Goal: Transaction & Acquisition: Book appointment/travel/reservation

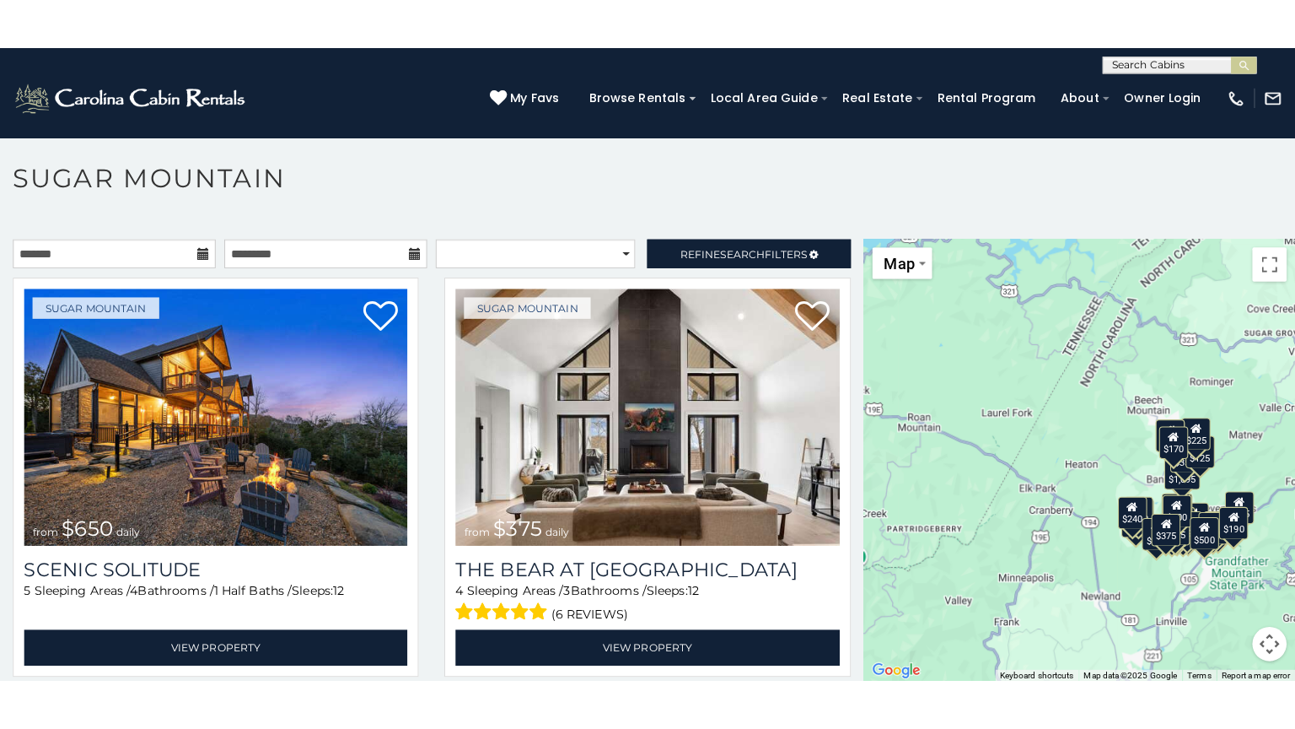
scroll to position [49, 0]
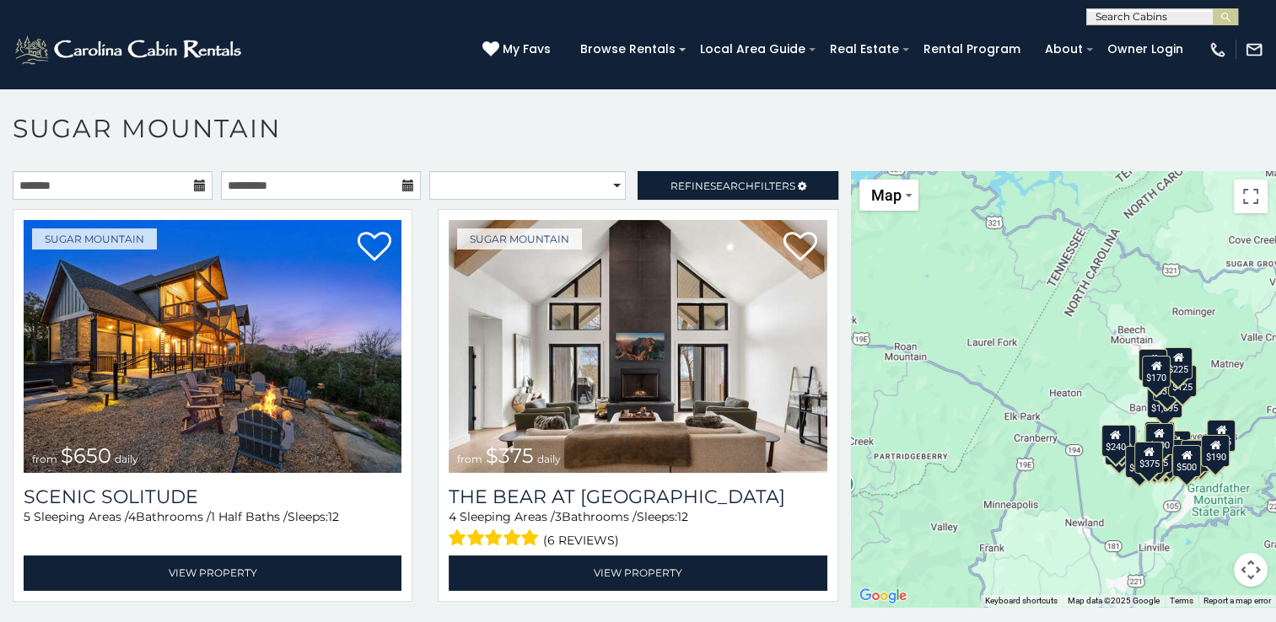
click at [1243, 569] on button "Map camera controls" at bounding box center [1251, 570] width 34 height 34
click at [1249, 330] on div "$650 $375 $350 $350 $200 $375 $195 $265 $190 $175 $290 $155 $175 $345 $1,095 $1…" at bounding box center [1063, 389] width 425 height 436
click at [1245, 204] on button "Toggle fullscreen view" at bounding box center [1251, 197] width 34 height 34
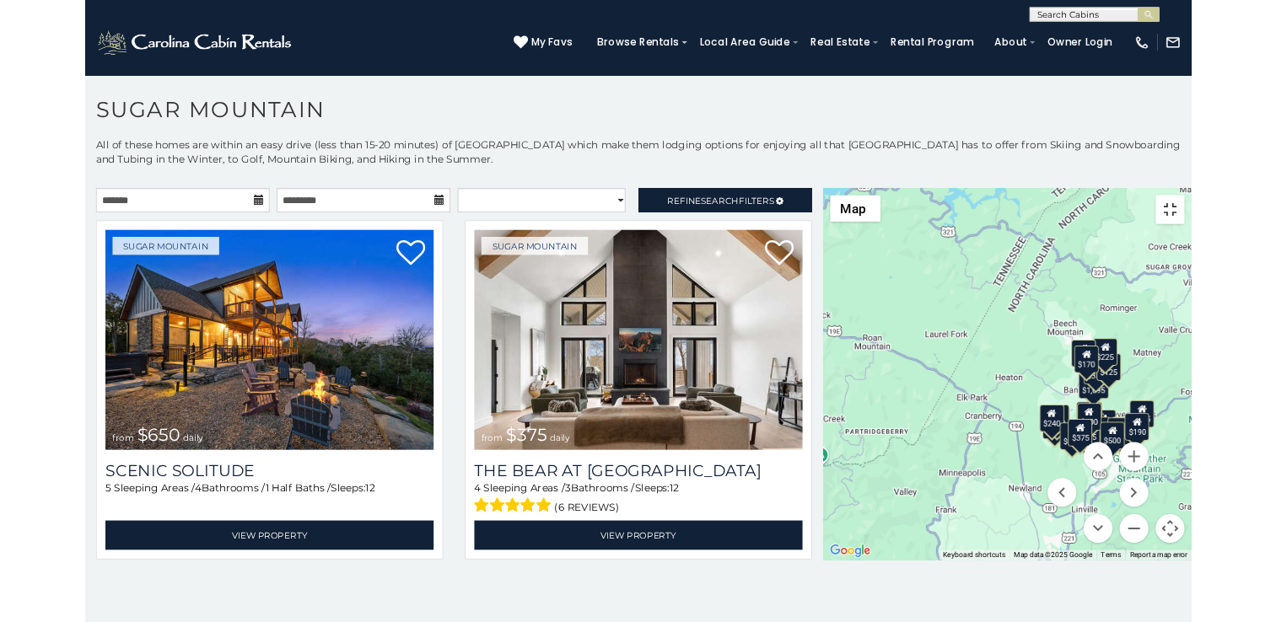
scroll to position [0, 0]
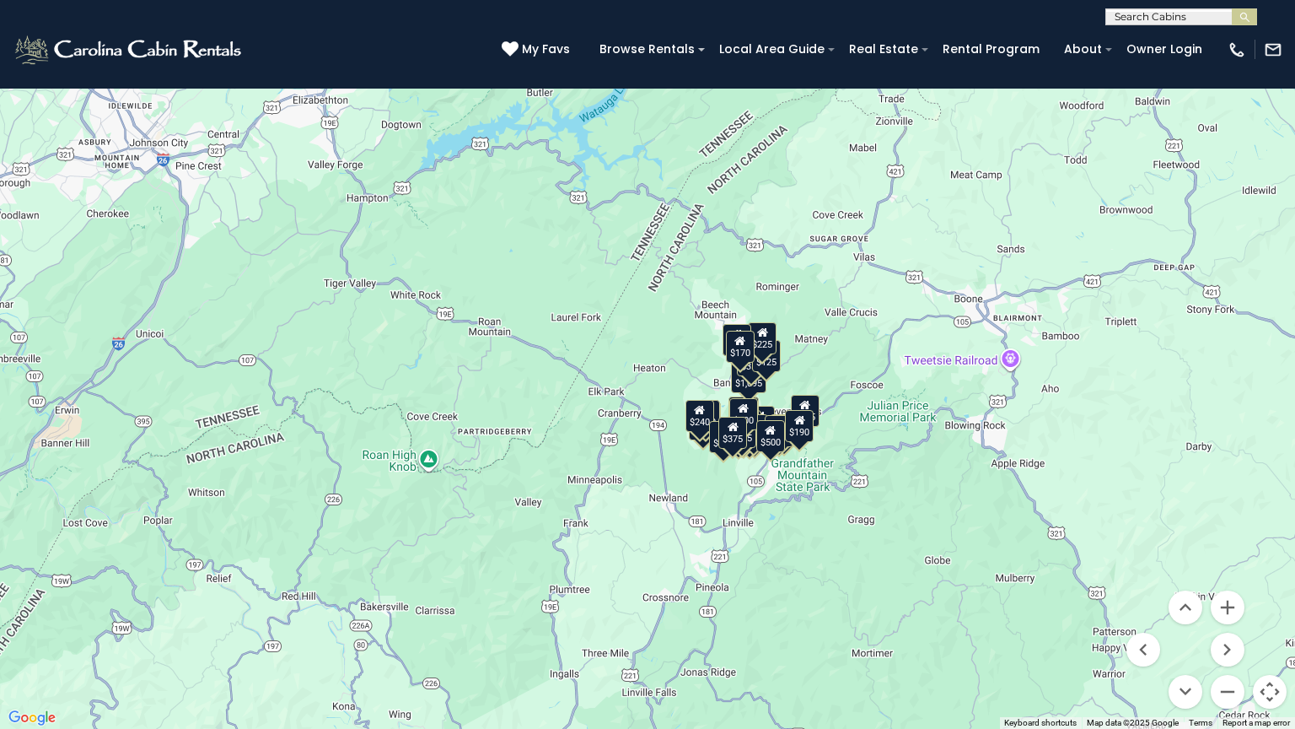
click at [903, 192] on div "$650 $375 $350 $350 $200 $375 $195 $265 $190 $175 $290 $155 $175 $345 $1,095 $1…" at bounding box center [647, 364] width 1295 height 729
click at [1080, 242] on div "$650 $375 $350 $350 $200 $375 $195 $265 $190 $175 $290 $155 $175 $345 $1,095 $1…" at bounding box center [647, 364] width 1295 height 729
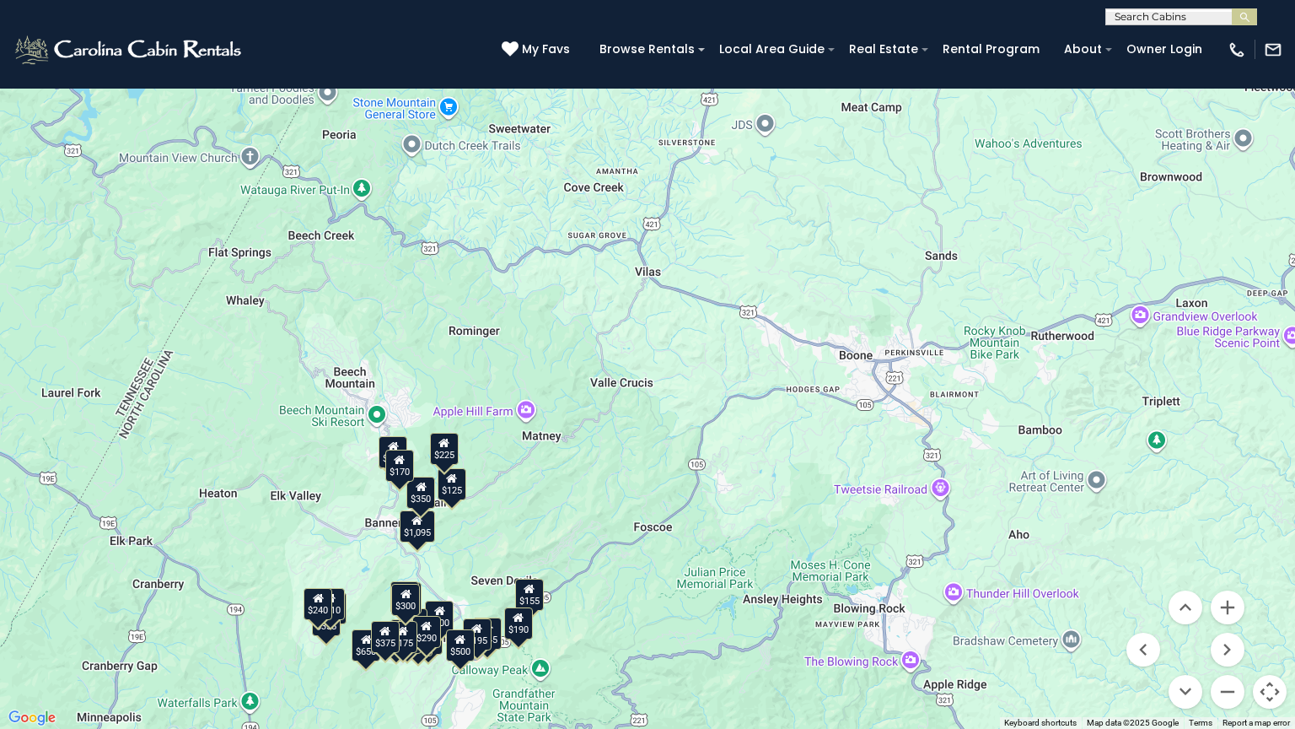
click at [1272, 18] on button "Toggle fullscreen view" at bounding box center [1270, 25] width 34 height 34
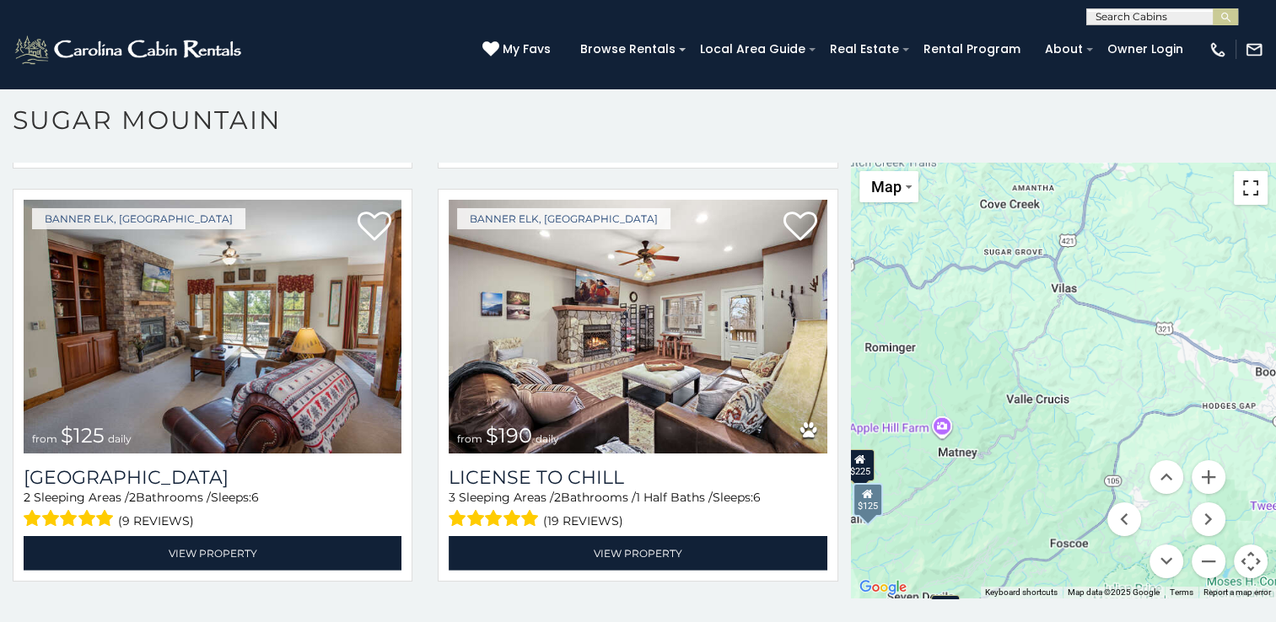
scroll to position [4975, 0]
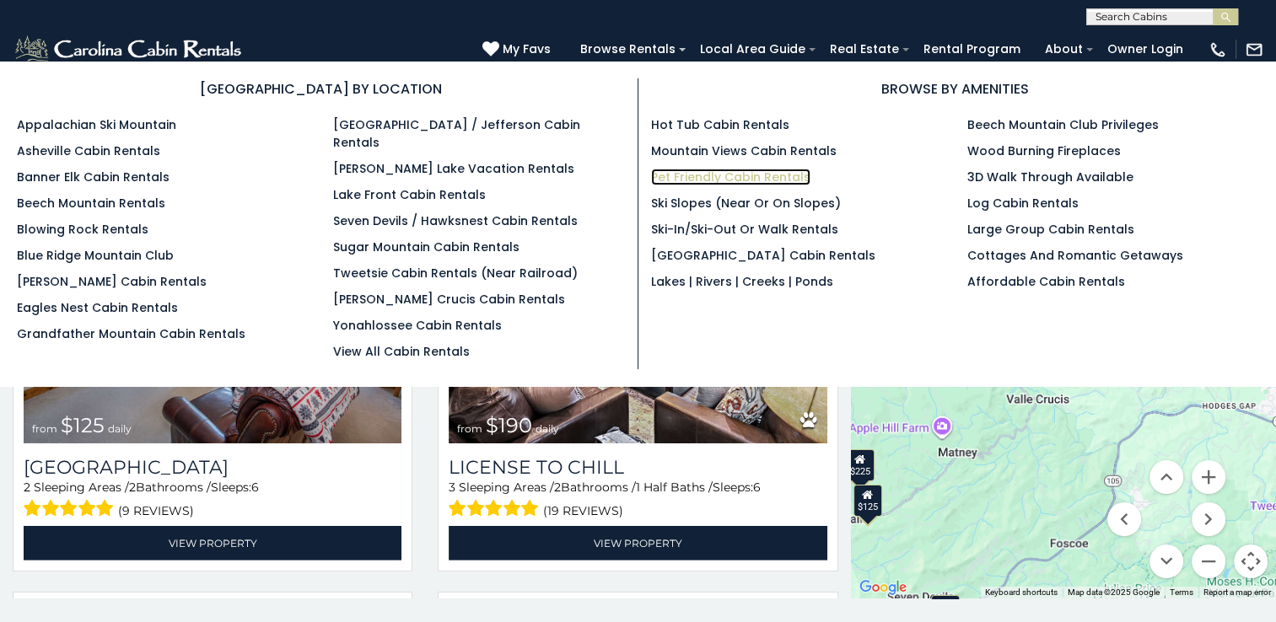
click at [667, 174] on link "Pet Friendly Cabin Rentals" at bounding box center [730, 177] width 159 height 17
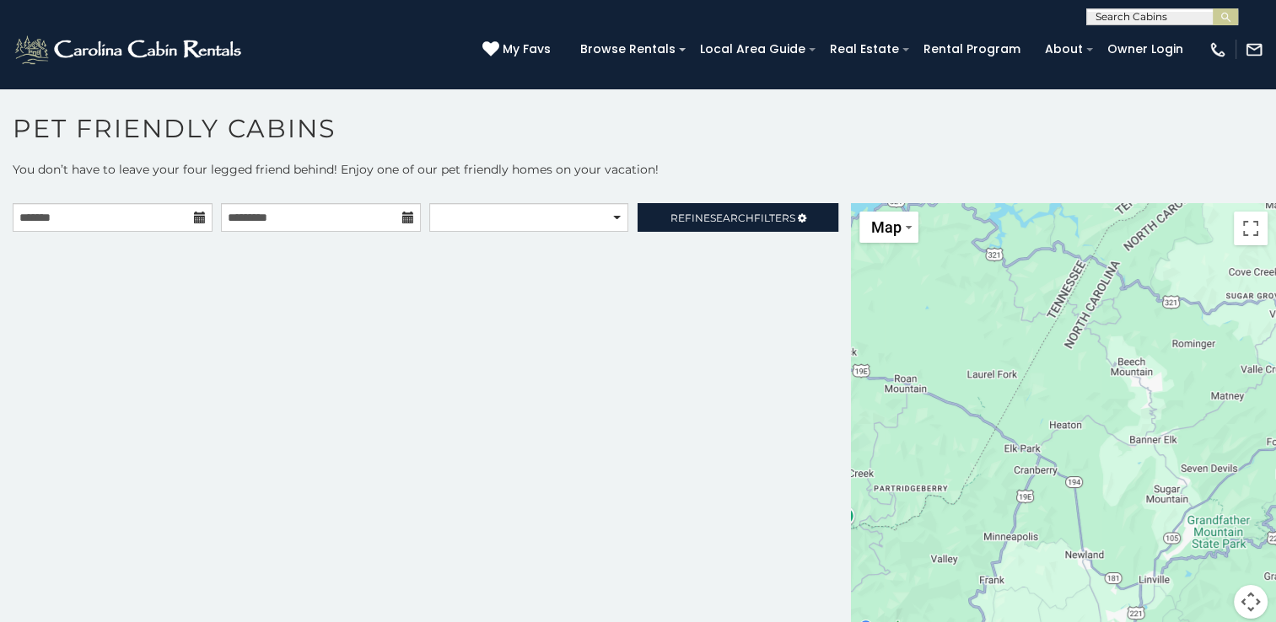
click at [194, 220] on icon at bounding box center [200, 218] width 12 height 12
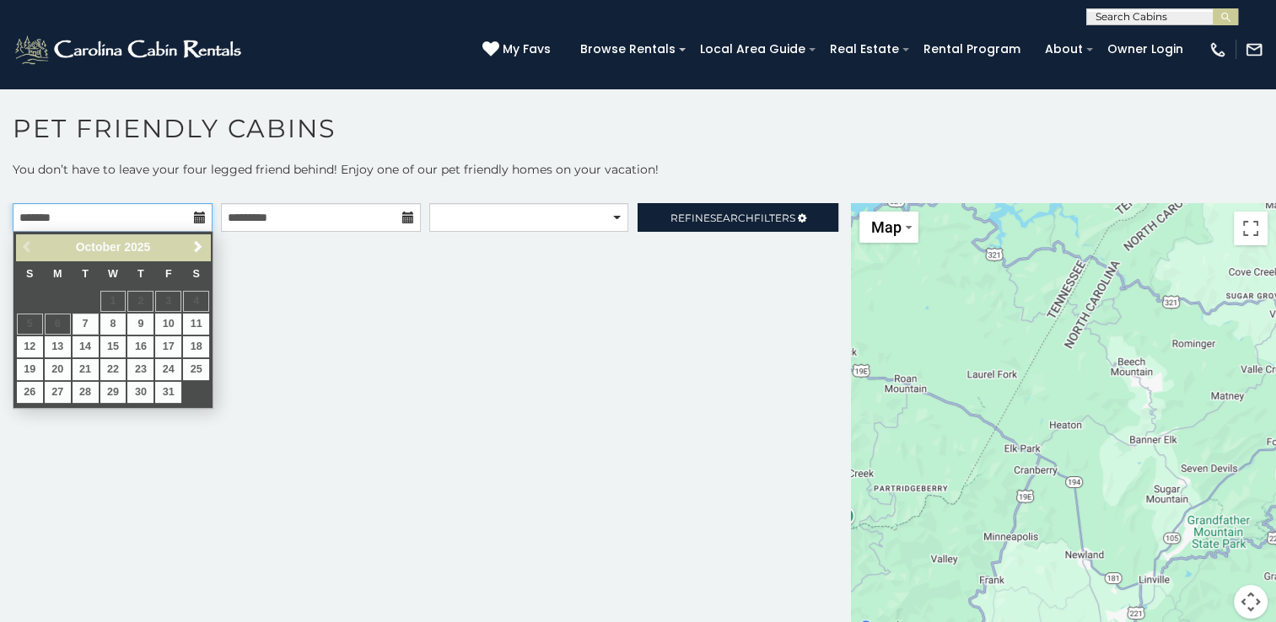
click at [128, 224] on input "text" at bounding box center [113, 217] width 200 height 29
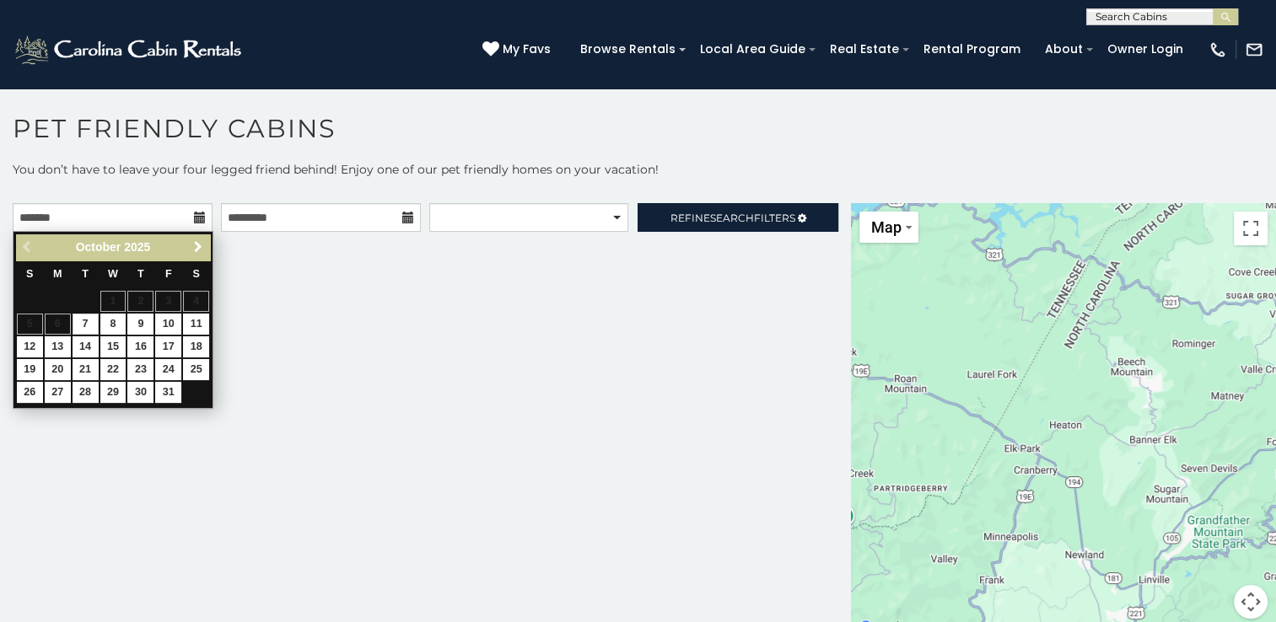
click at [197, 245] on span "Next" at bounding box center [197, 246] width 13 height 13
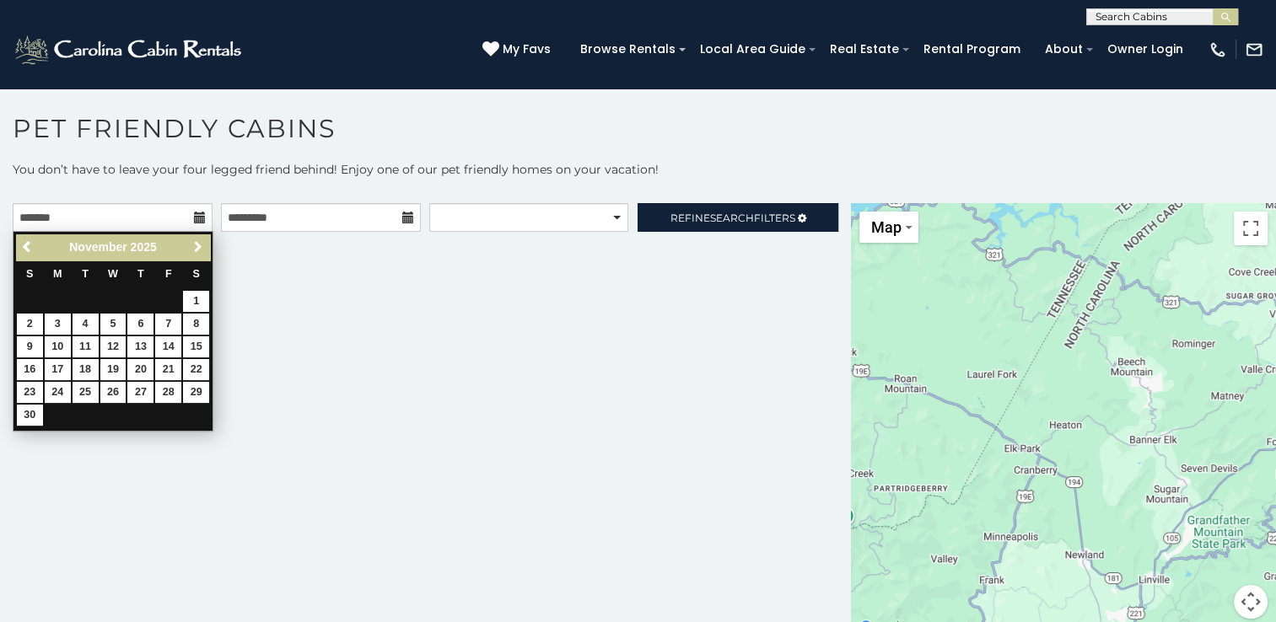
click at [197, 245] on span "Next" at bounding box center [197, 246] width 13 height 13
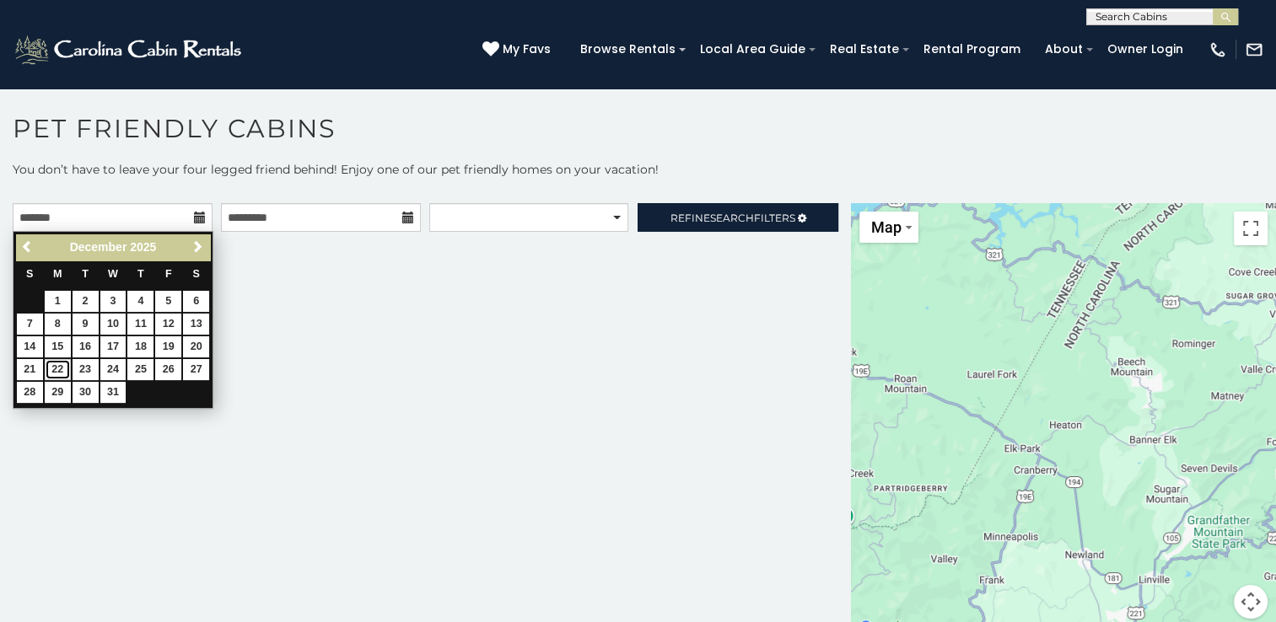
click at [51, 369] on link "22" at bounding box center [58, 369] width 26 height 21
type input "**********"
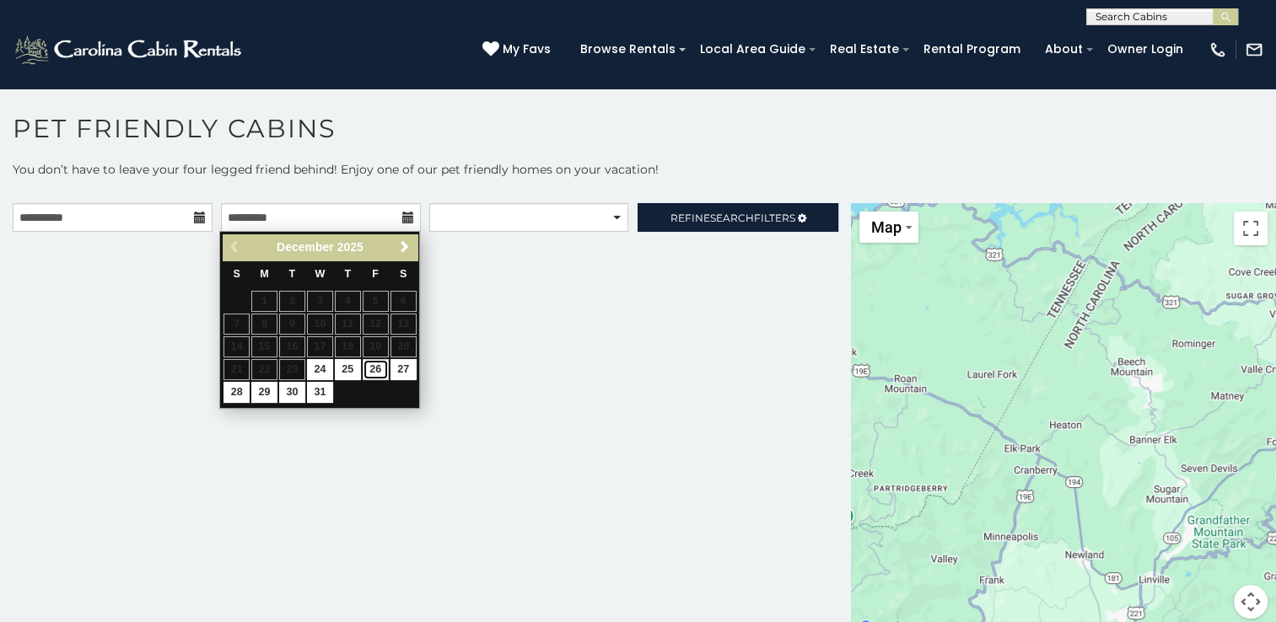
click at [374, 368] on link "26" at bounding box center [376, 369] width 26 height 21
type input "**********"
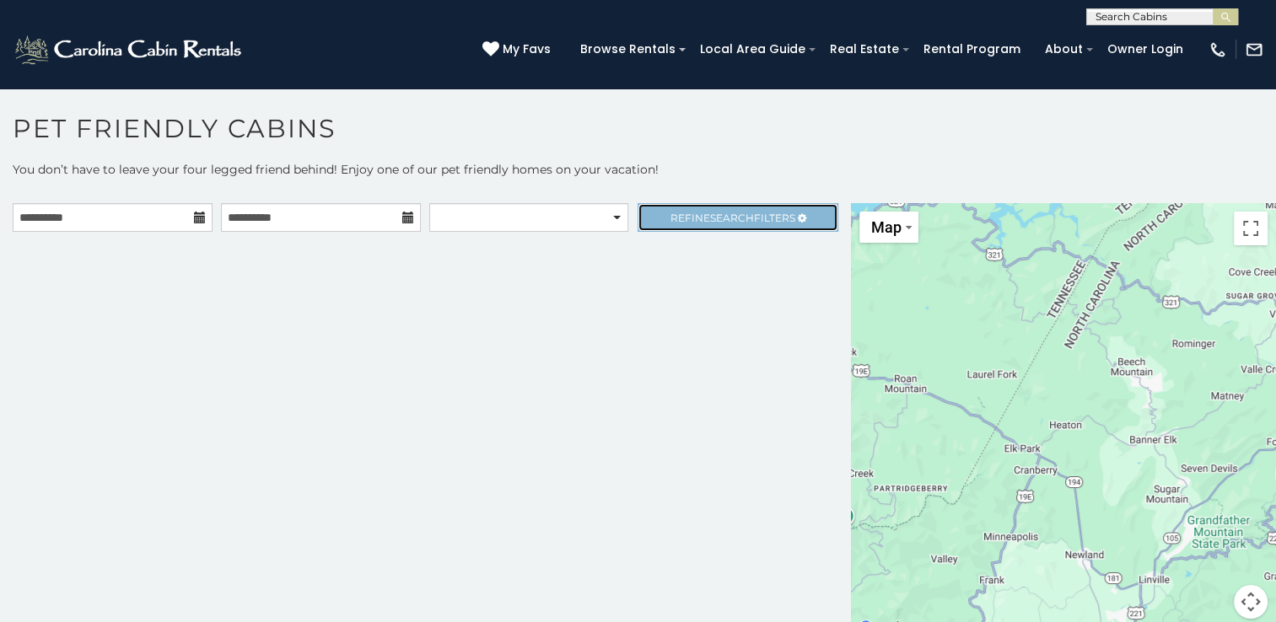
click at [723, 214] on span "Search" at bounding box center [732, 218] width 44 height 13
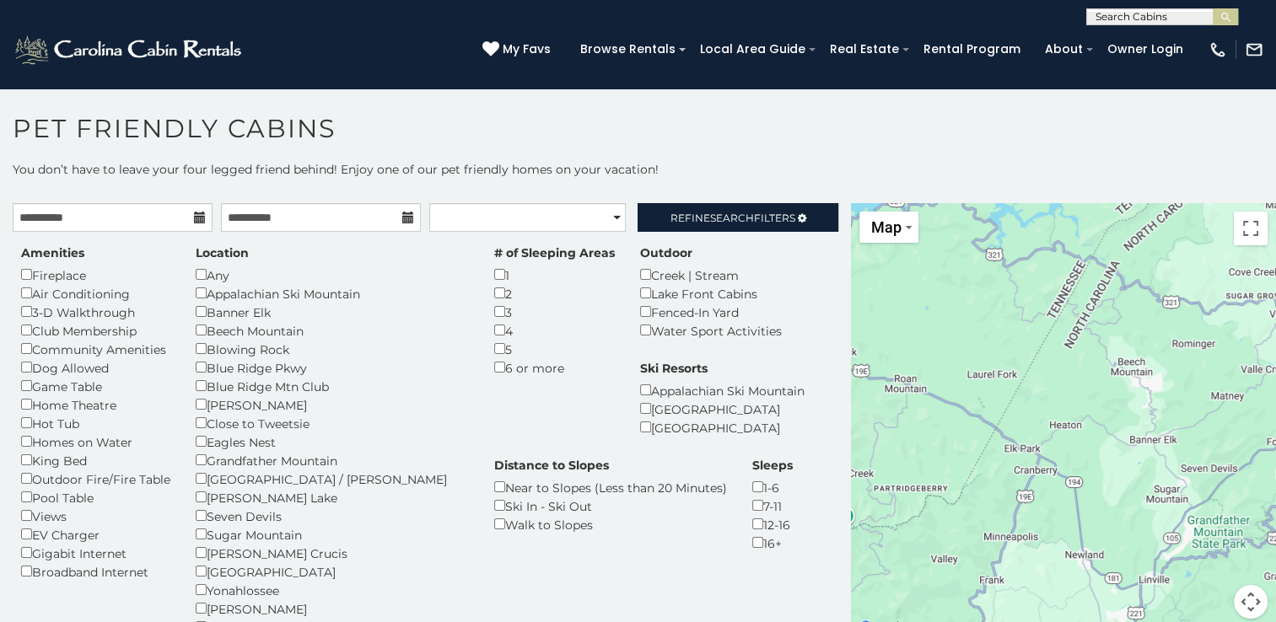
click at [756, 135] on h1 "Pet Friendly Cabins" at bounding box center [638, 137] width 1276 height 48
click at [759, 164] on p "You don’t have to leave your four legged friend behind! Enjoy one of our pet fr…" at bounding box center [638, 178] width 1276 height 34
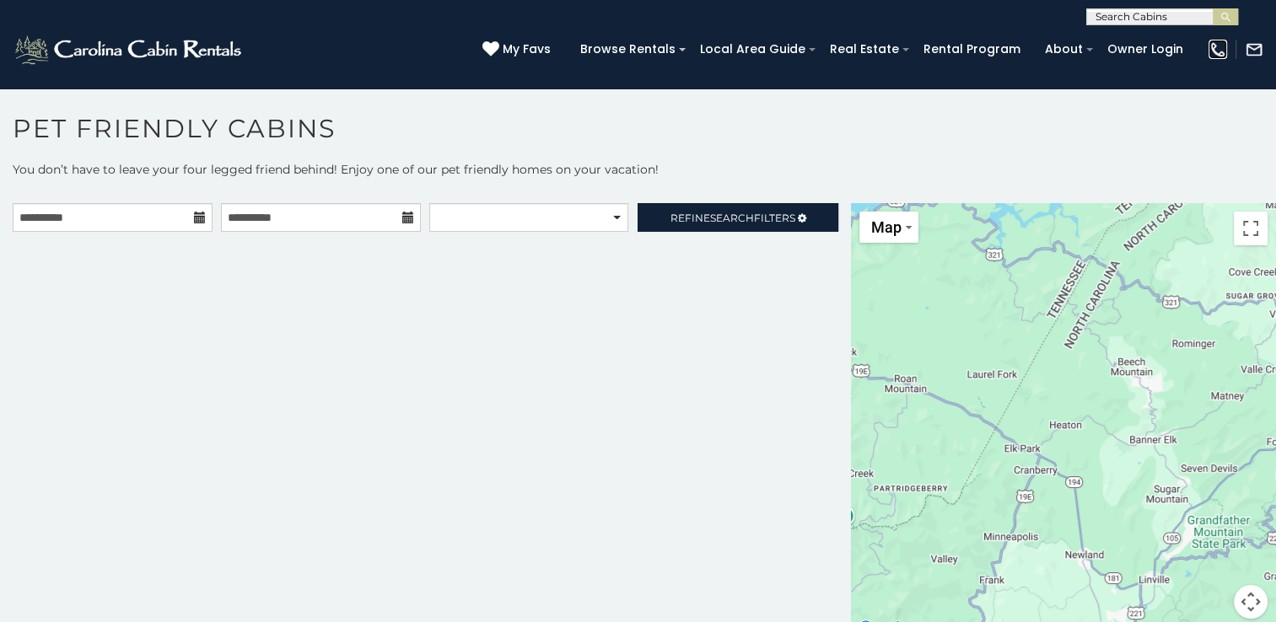
click at [1212, 52] on img at bounding box center [1217, 49] width 19 height 19
